Goal: Ask a question

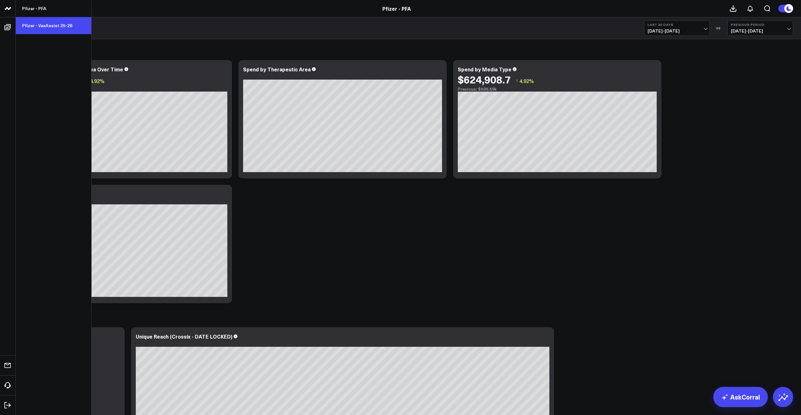
click at [42, 21] on link "Pfizer - VaxAssist 25-26" at bounding box center [53, 25] width 75 height 17
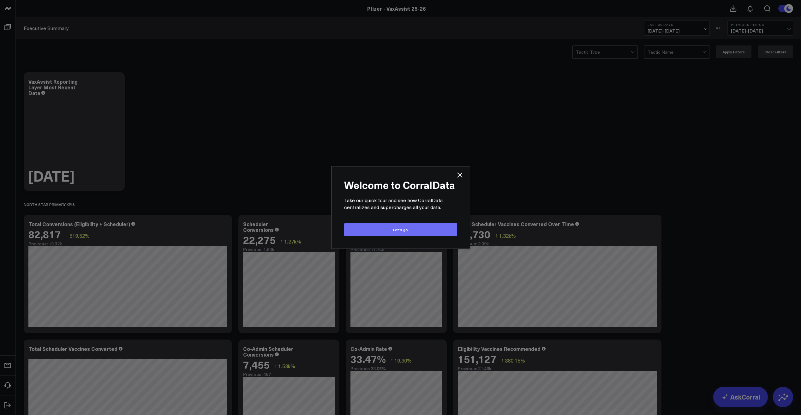
click at [424, 229] on button "Let’s go" at bounding box center [400, 229] width 113 height 13
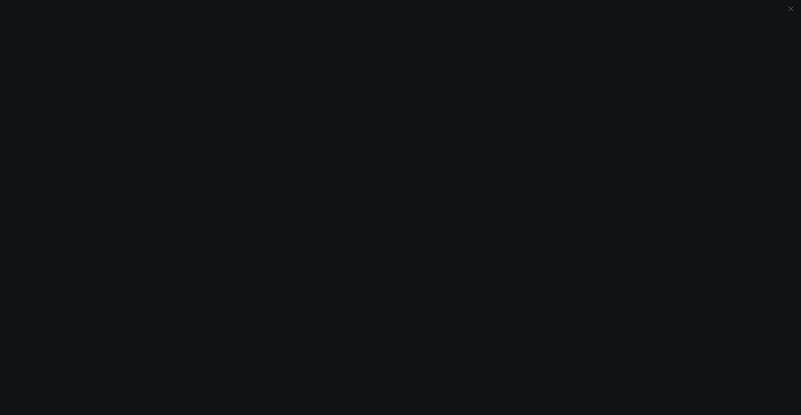
click at [794, 8] on icon "Close" at bounding box center [791, 9] width 8 height 8
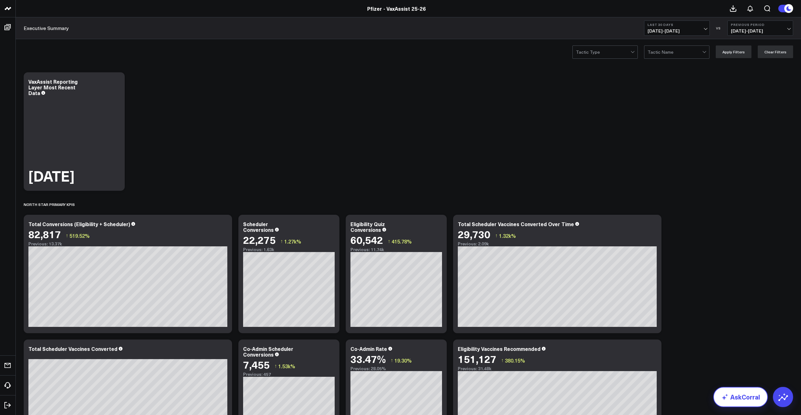
click at [732, 394] on link "AskCorral" at bounding box center [740, 397] width 55 height 20
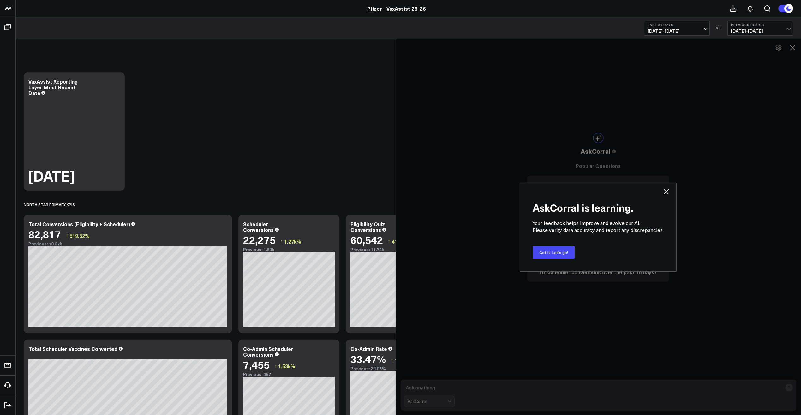
click at [670, 190] on icon at bounding box center [666, 192] width 8 height 8
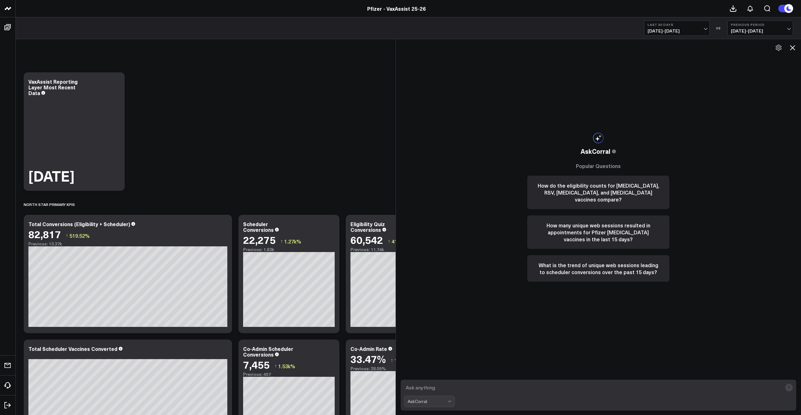
click at [443, 389] on textarea at bounding box center [593, 387] width 378 height 11
